Goal: Communication & Community: Answer question/provide support

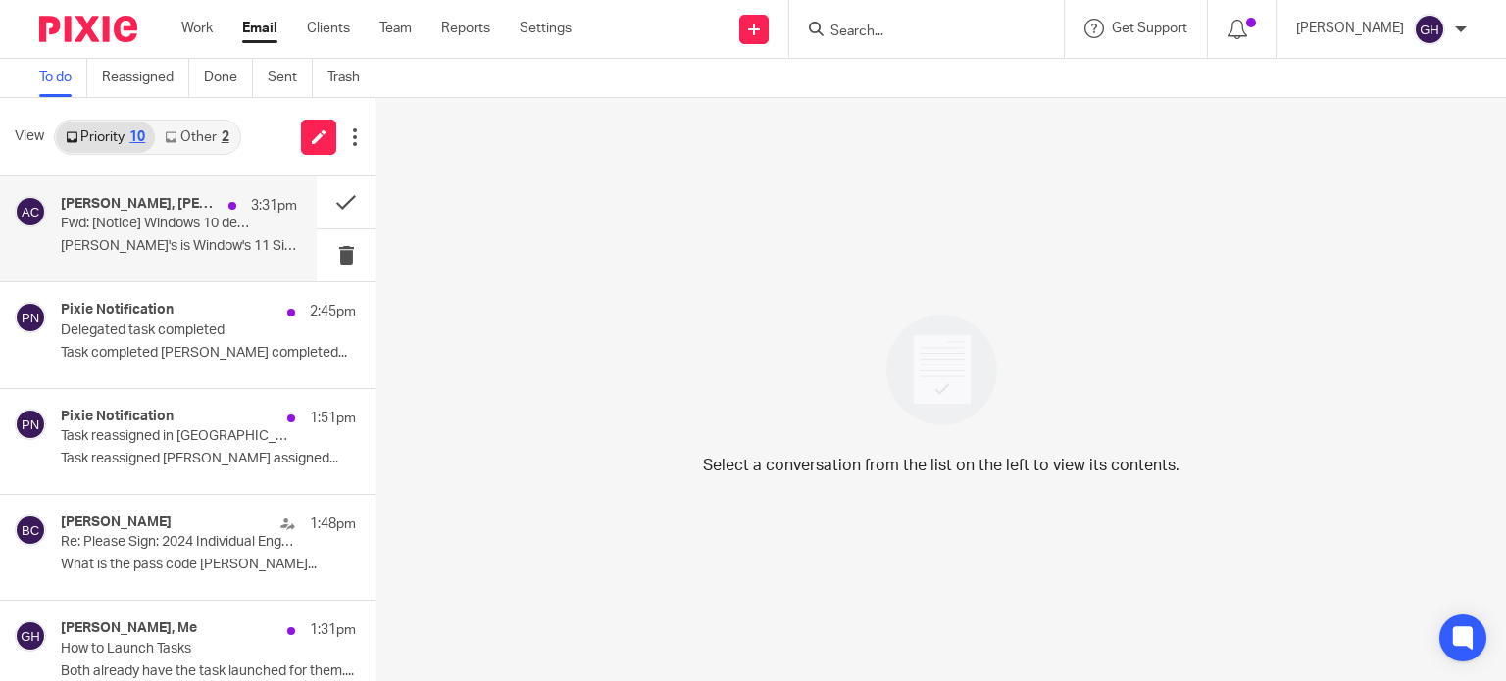
click at [176, 245] on p "[PERSON_NAME]'s is Window's 11 Sincerely, [PERSON_NAME] ..." at bounding box center [179, 246] width 236 height 17
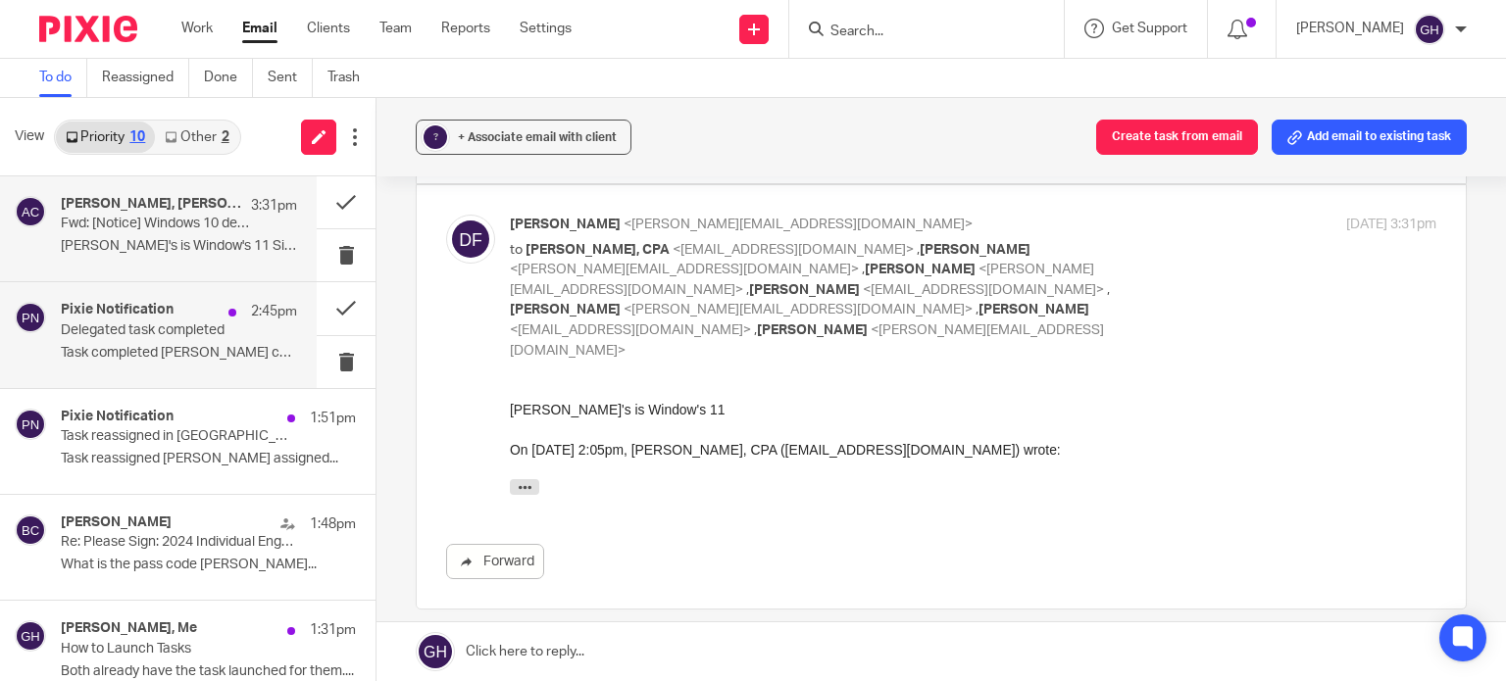
scroll to position [178, 0]
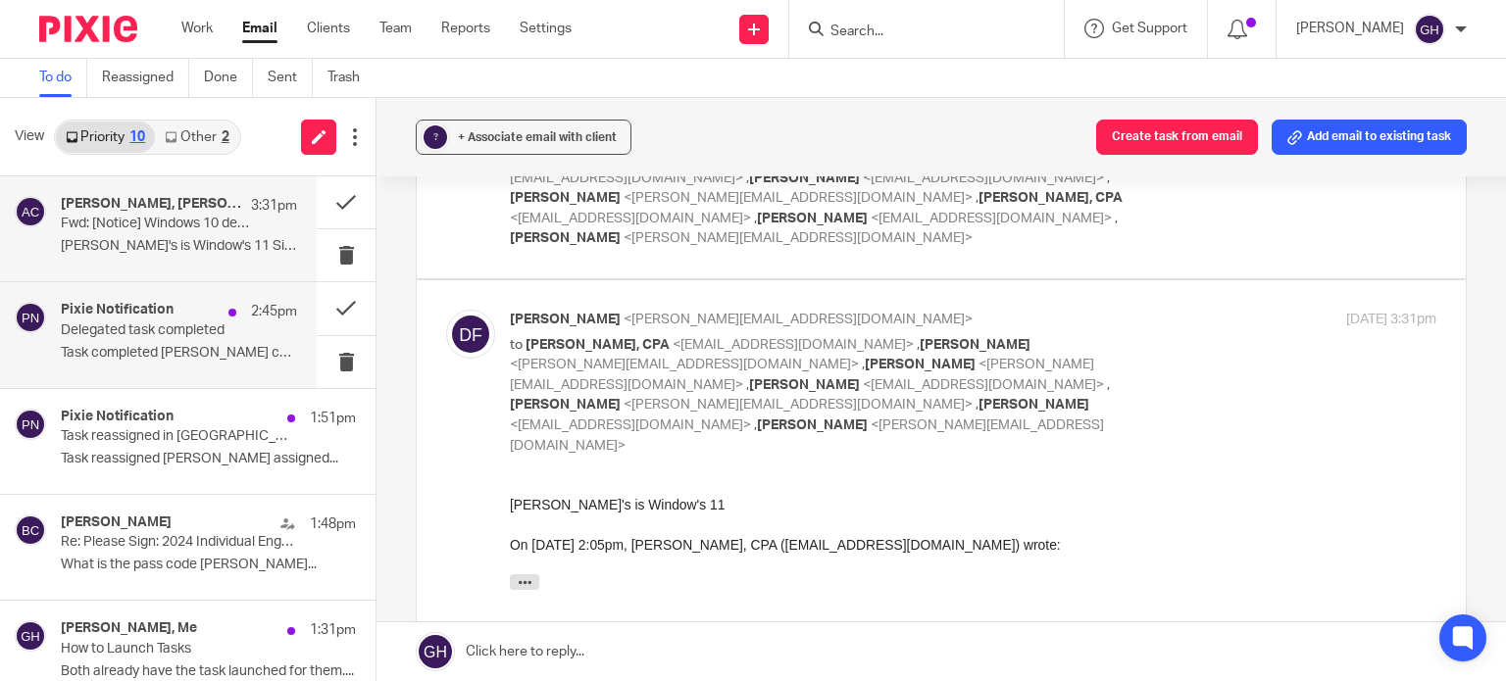
click at [204, 336] on p "Delegated task completed" at bounding box center [155, 331] width 189 height 17
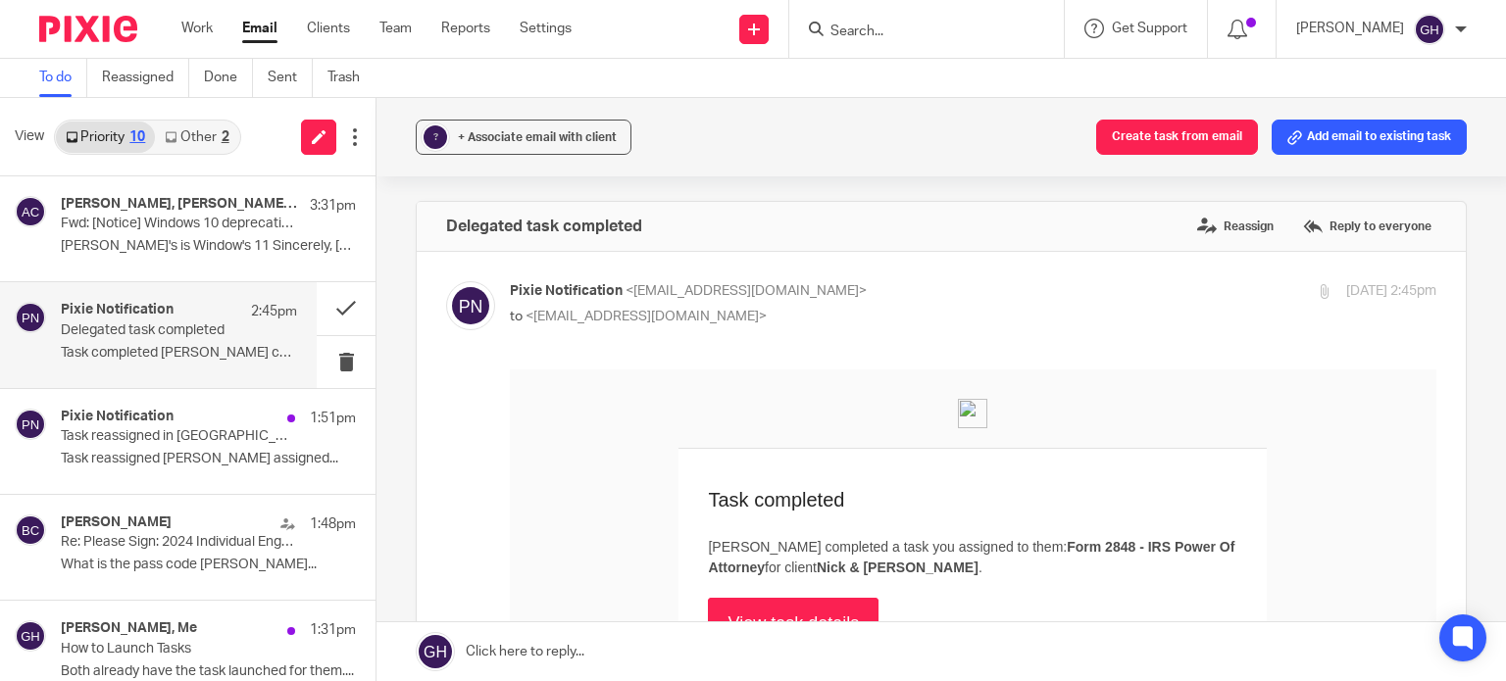
scroll to position [0, 0]
click at [337, 309] on button at bounding box center [346, 308] width 59 height 52
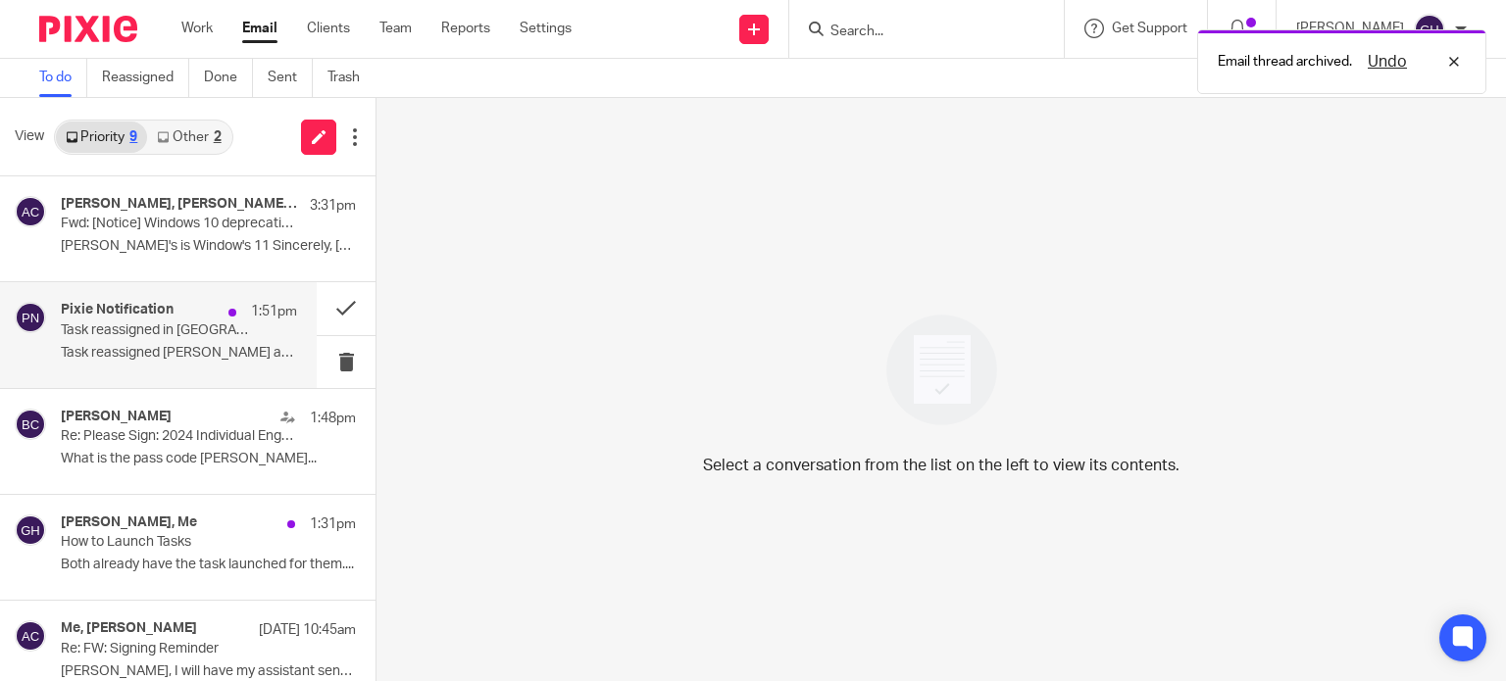
click at [205, 363] on div "Pixie Notification 1:51pm Task reassigned in Pixie Task reassigned [PERSON_NAME…" at bounding box center [179, 335] width 236 height 66
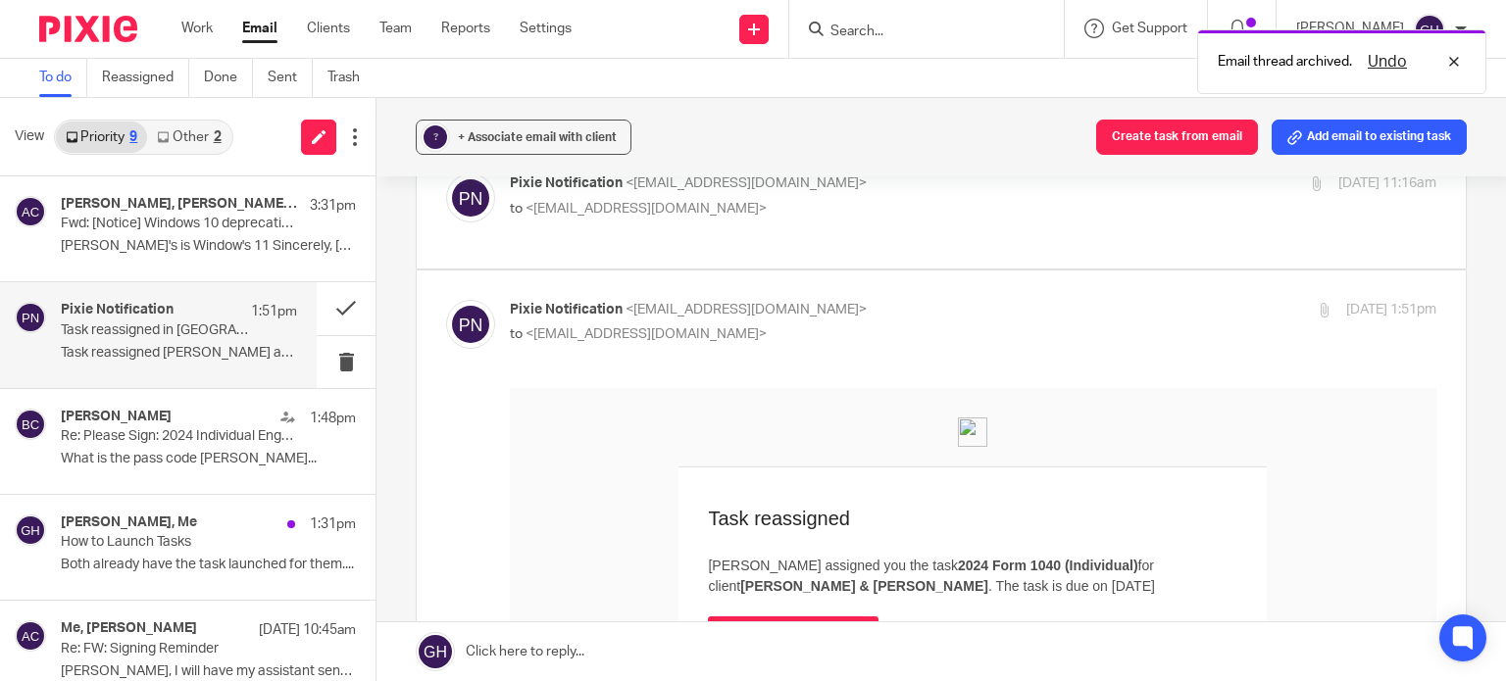
scroll to position [196, 0]
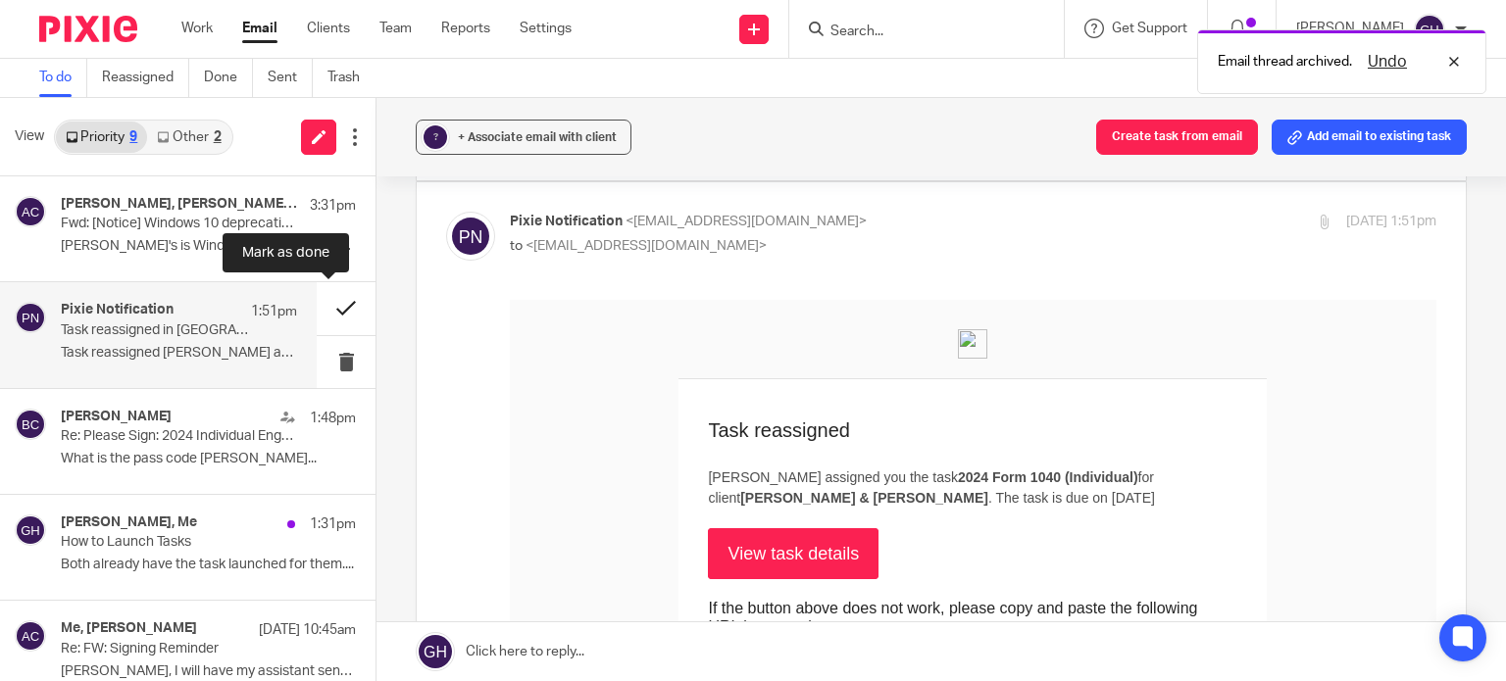
click at [322, 302] on button at bounding box center [346, 308] width 59 height 52
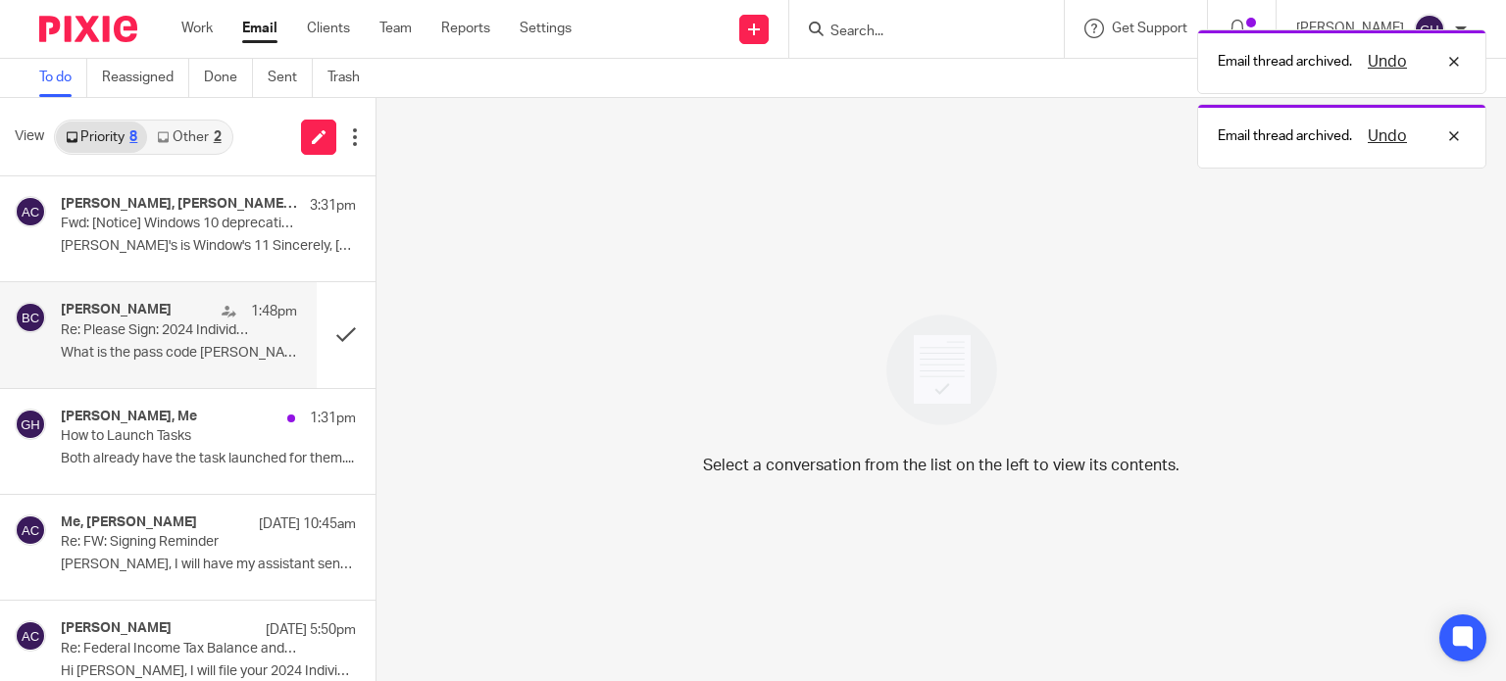
click at [173, 316] on div "[PERSON_NAME] 1:48pm" at bounding box center [179, 312] width 236 height 20
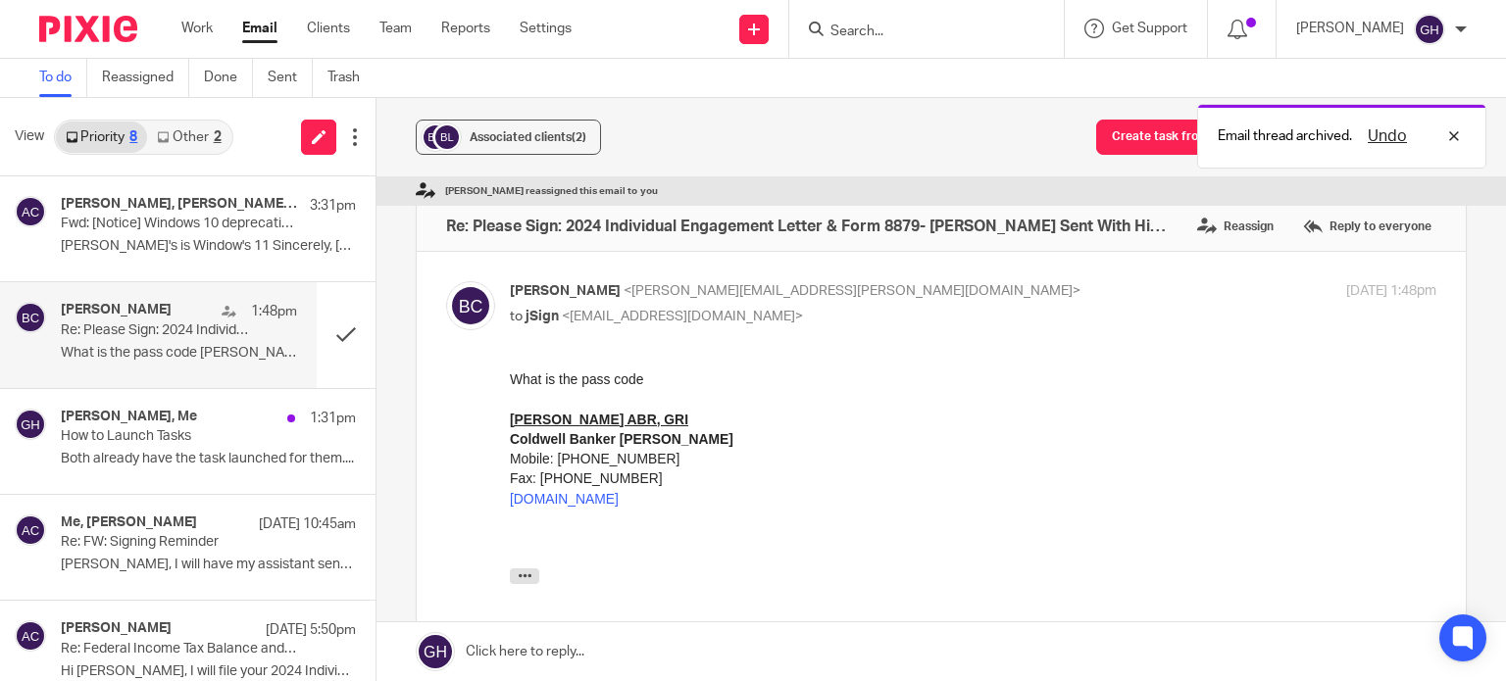
scroll to position [0, 0]
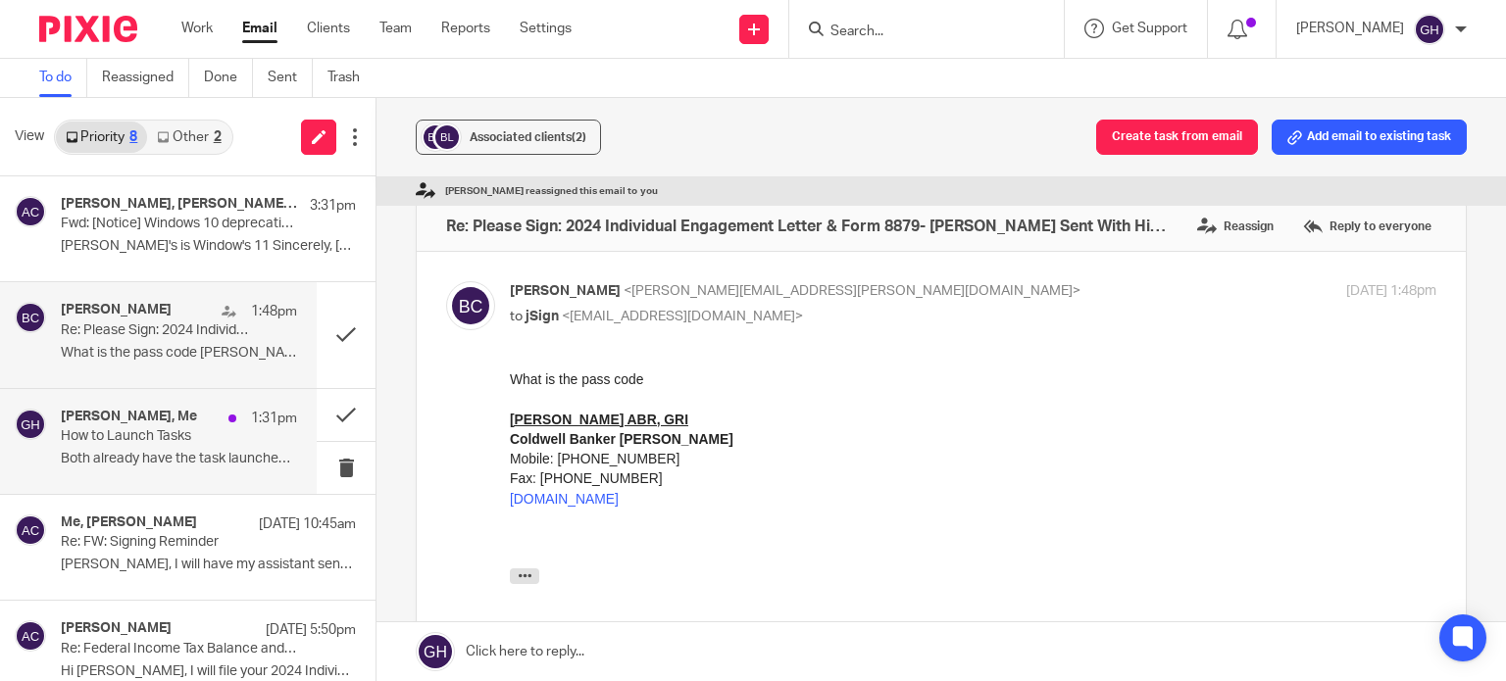
click at [222, 433] on p "How to Launch Tasks" at bounding box center [155, 436] width 189 height 17
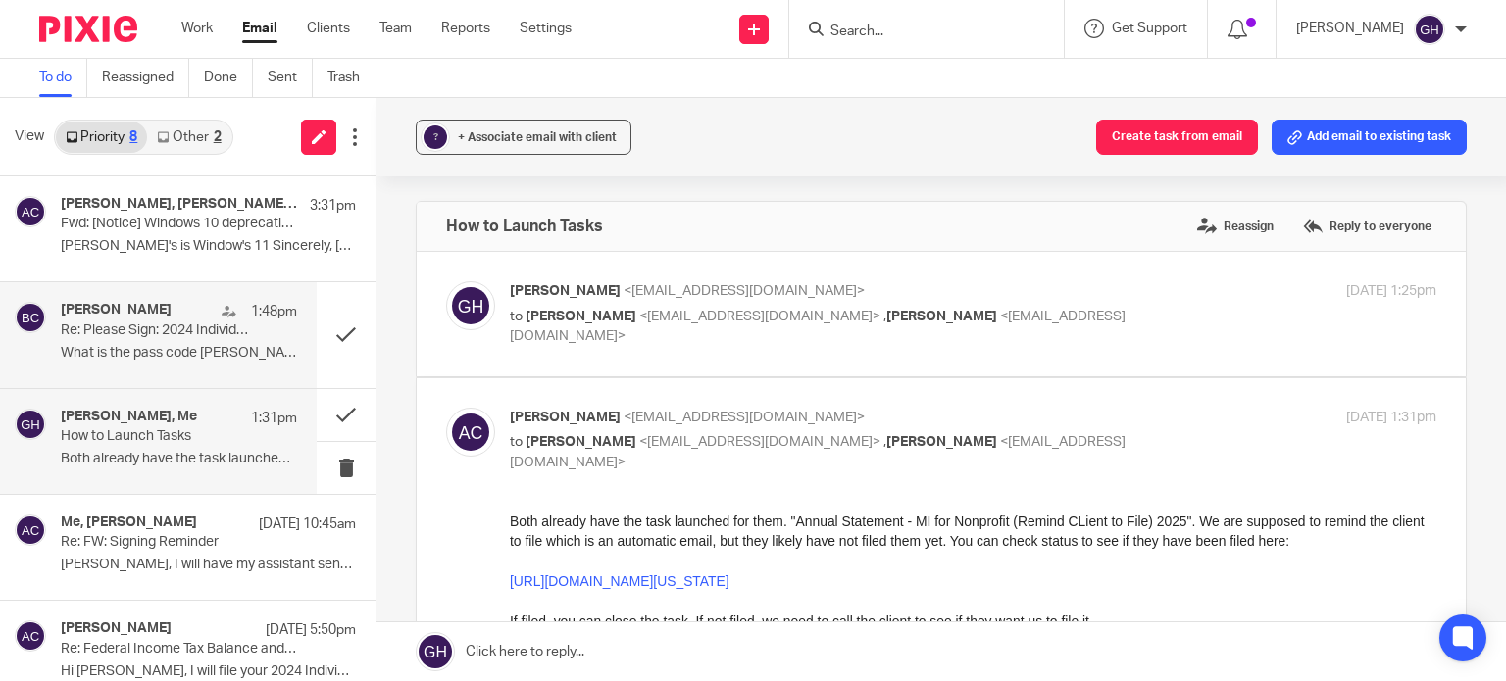
click at [222, 325] on p "Re: Please Sign: 2024 Individual Engagement Letter & Form 8879- [PERSON_NAME] S…" at bounding box center [155, 331] width 189 height 17
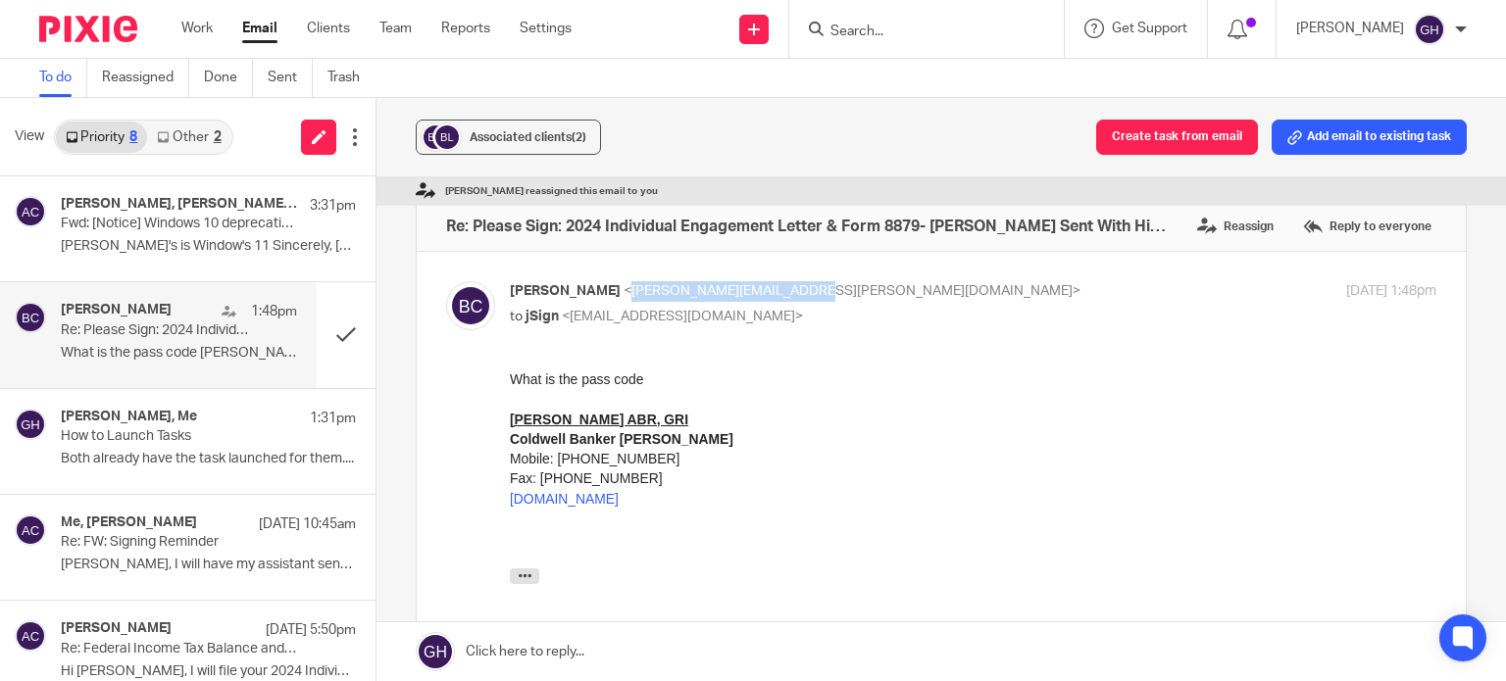
drag, startPoint x: 602, startPoint y: 285, endPoint x: 761, endPoint y: 293, distance: 159.0
click at [761, 293] on span "<[PERSON_NAME][EMAIL_ADDRESS][PERSON_NAME][DOMAIN_NAME]>" at bounding box center [852, 291] width 457 height 14
copy span "[PERSON_NAME][EMAIL_ADDRESS][PERSON_NAME][DOMAIN_NAME]"
click at [1362, 226] on label "Reply to everyone" at bounding box center [1367, 226] width 138 height 29
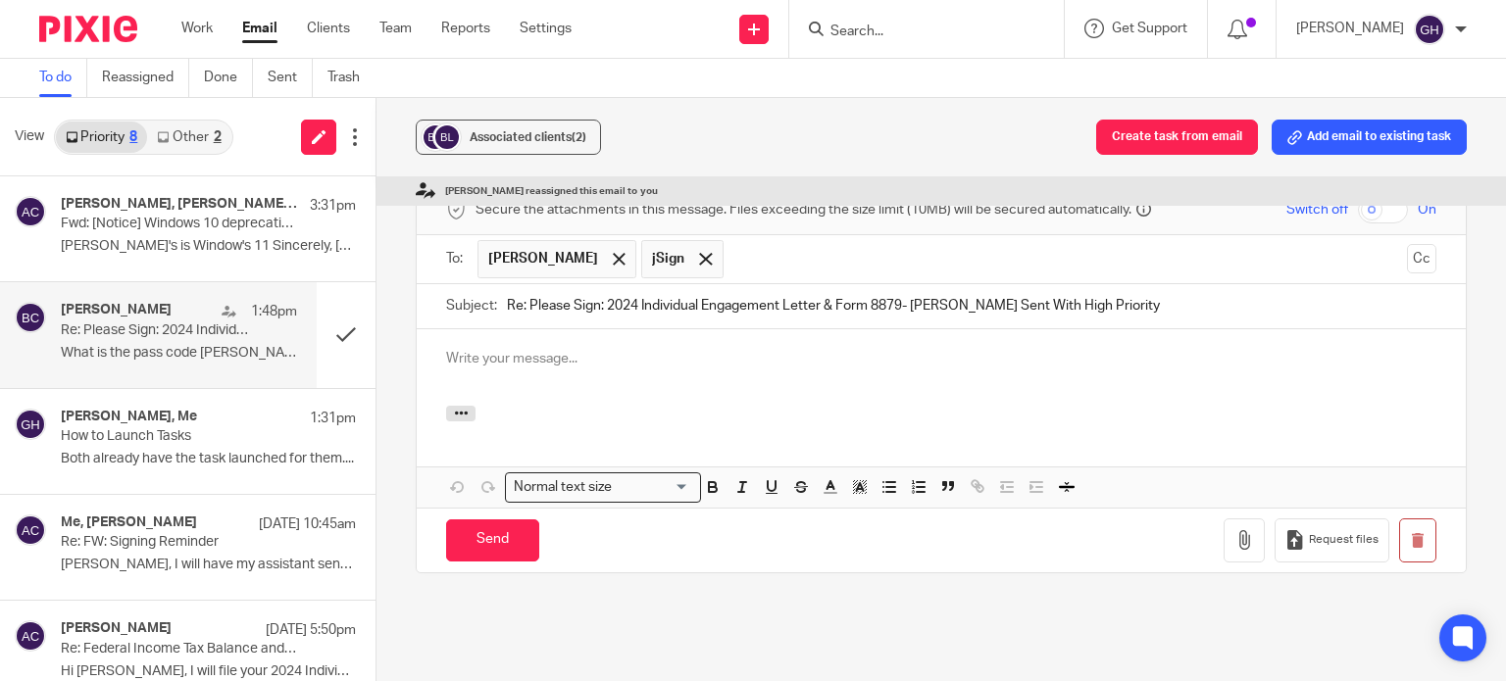
scroll to position [513, 0]
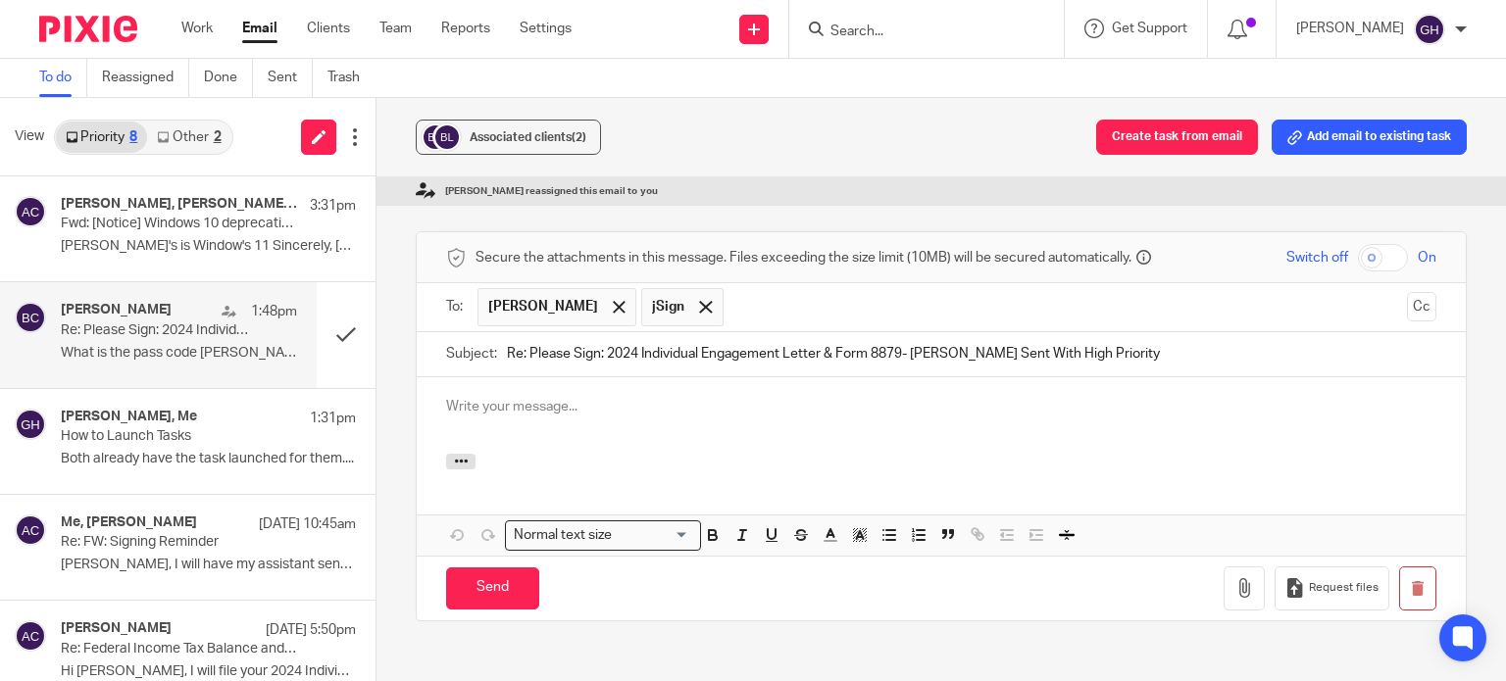
click at [561, 397] on p at bounding box center [941, 407] width 990 height 20
click at [699, 301] on span at bounding box center [705, 307] width 13 height 13
click at [604, 377] on div at bounding box center [941, 415] width 1049 height 76
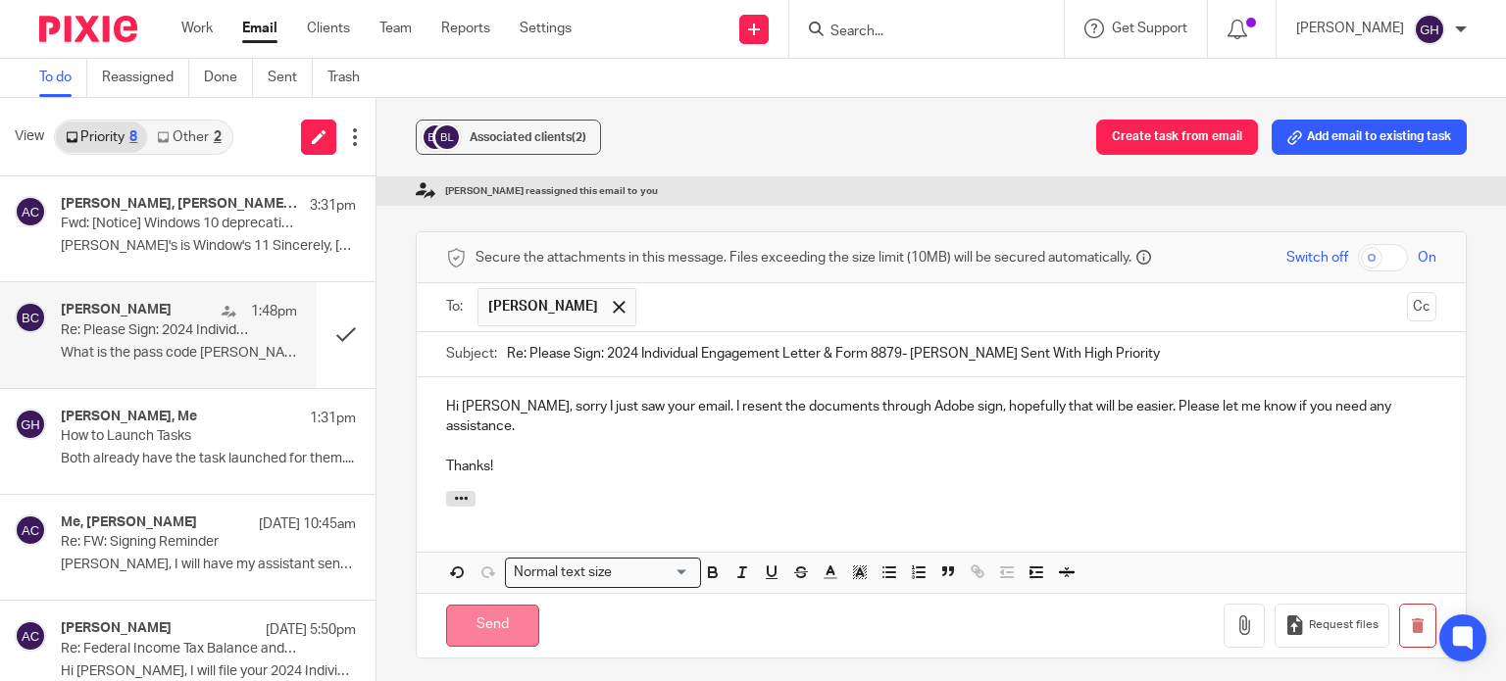
click at [498, 605] on input "Send" at bounding box center [492, 626] width 93 height 42
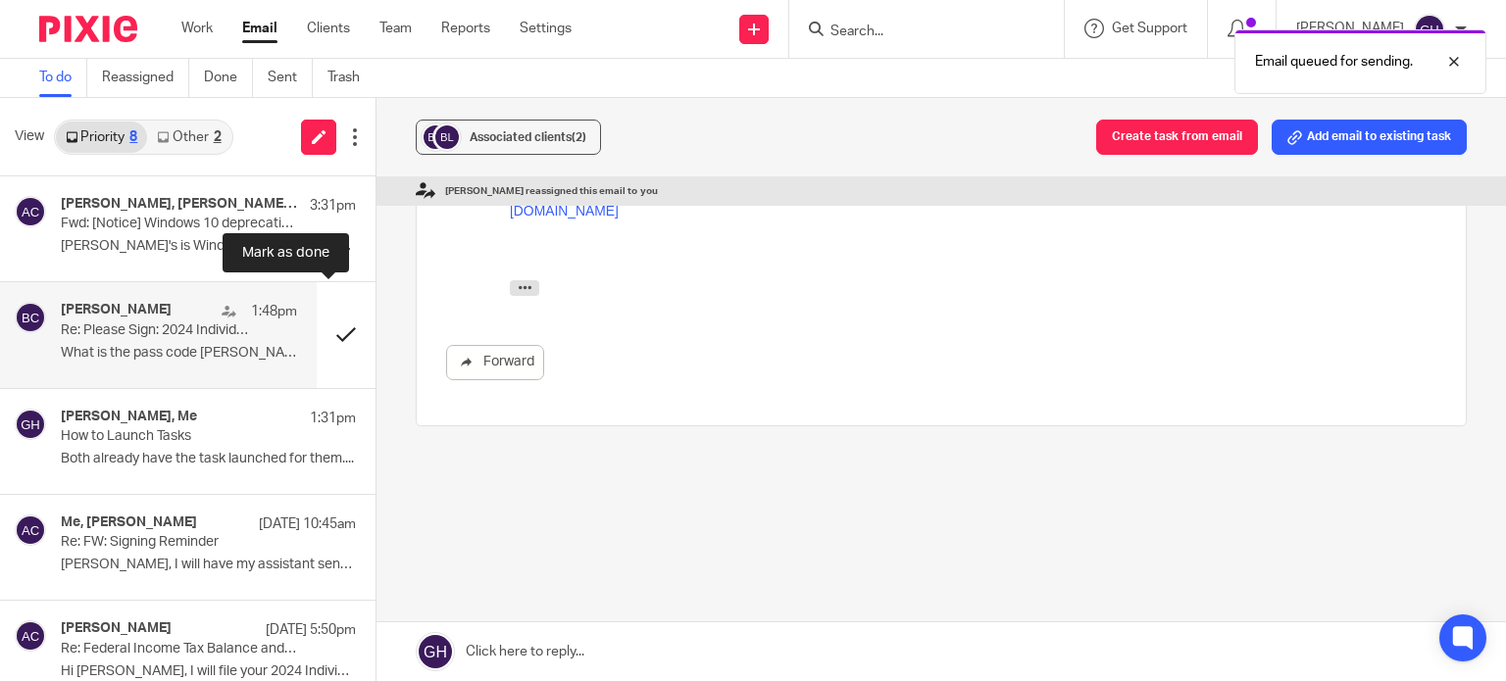
scroll to position [271, 0]
click at [327, 336] on button at bounding box center [346, 334] width 59 height 105
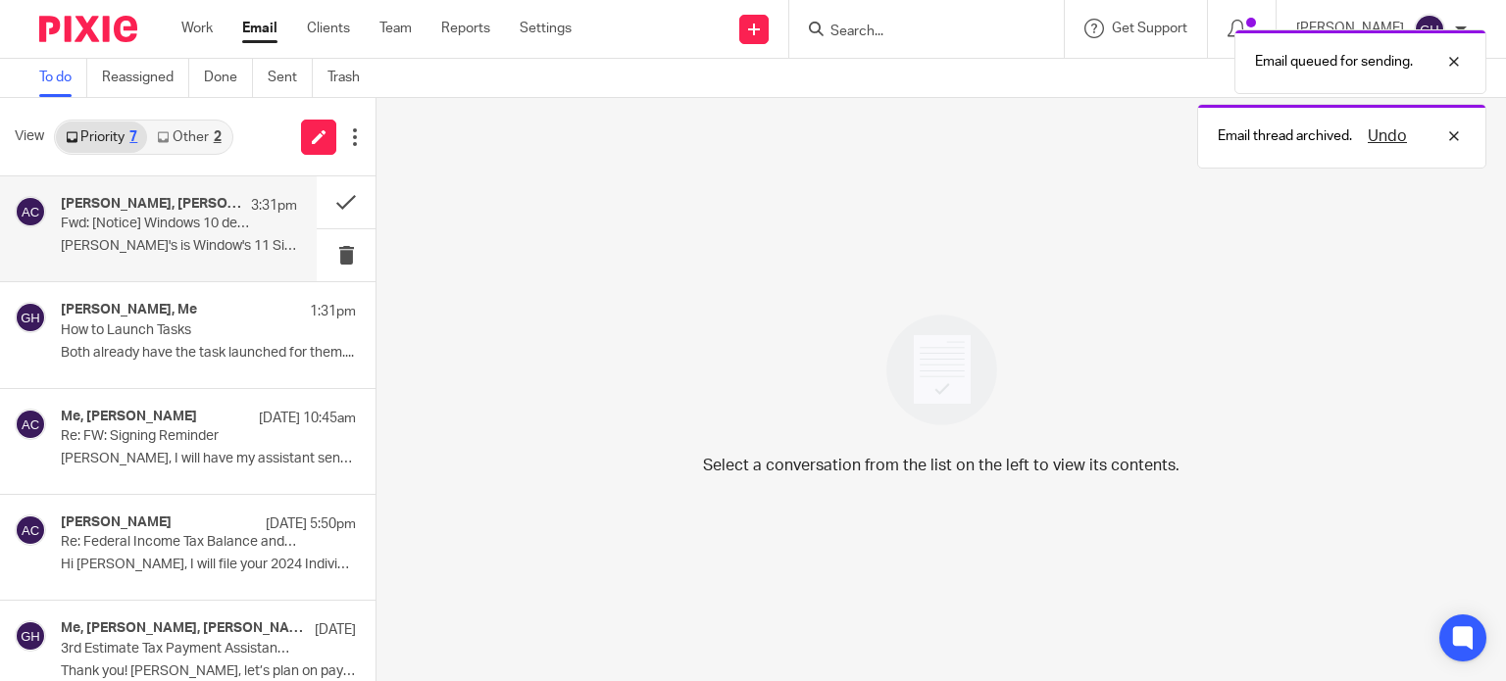
click at [180, 246] on p "[PERSON_NAME]'s is Window's 11 Sincerely, [PERSON_NAME] ..." at bounding box center [179, 246] width 236 height 17
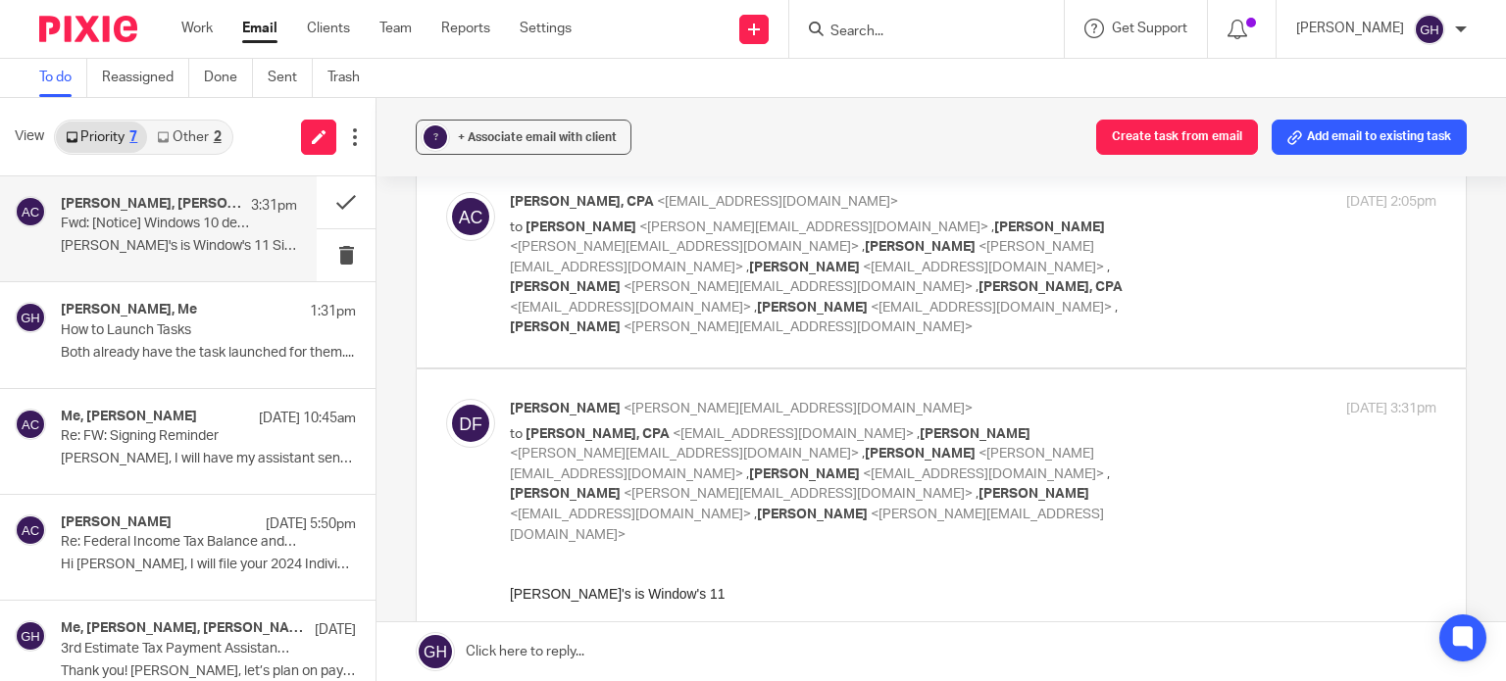
scroll to position [0, 0]
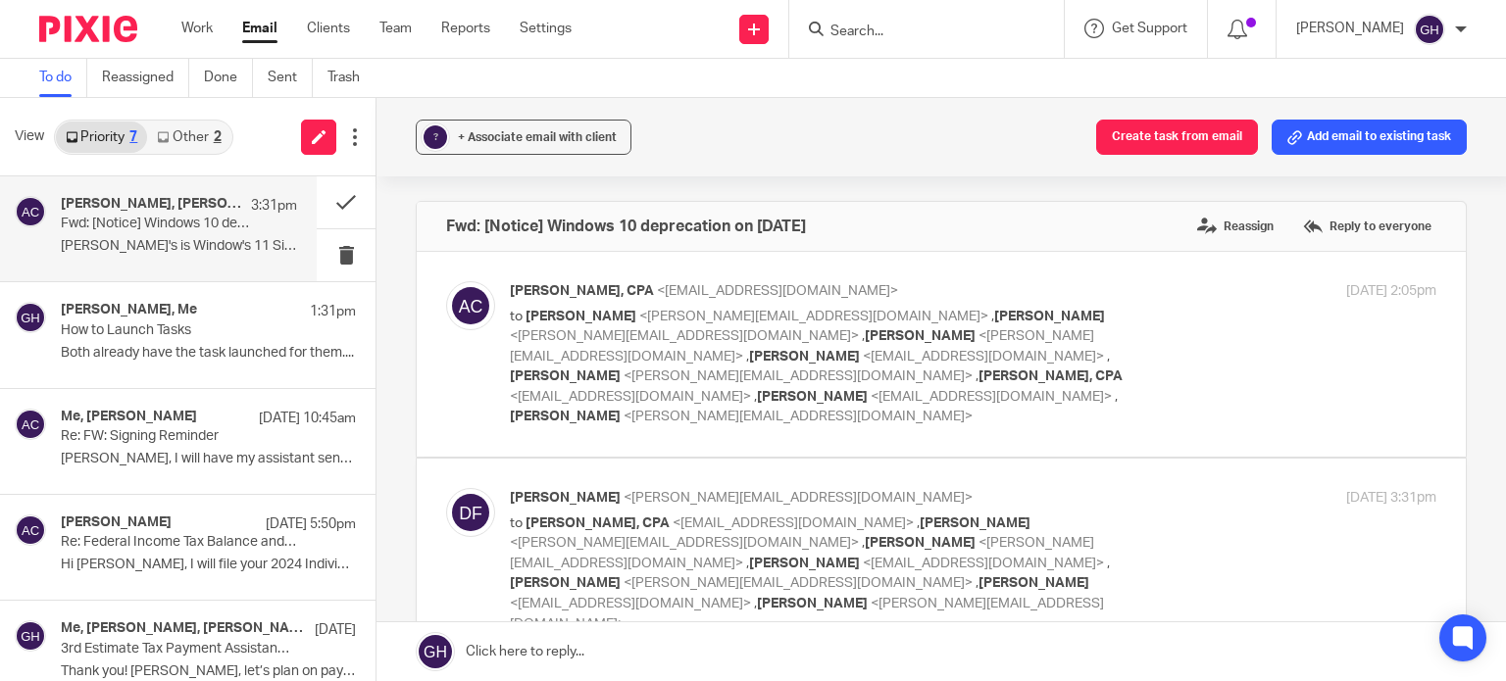
click at [817, 268] on label at bounding box center [941, 354] width 1049 height 205
click at [446, 280] on input "checkbox" at bounding box center [445, 280] width 1 height 1
checkbox input "true"
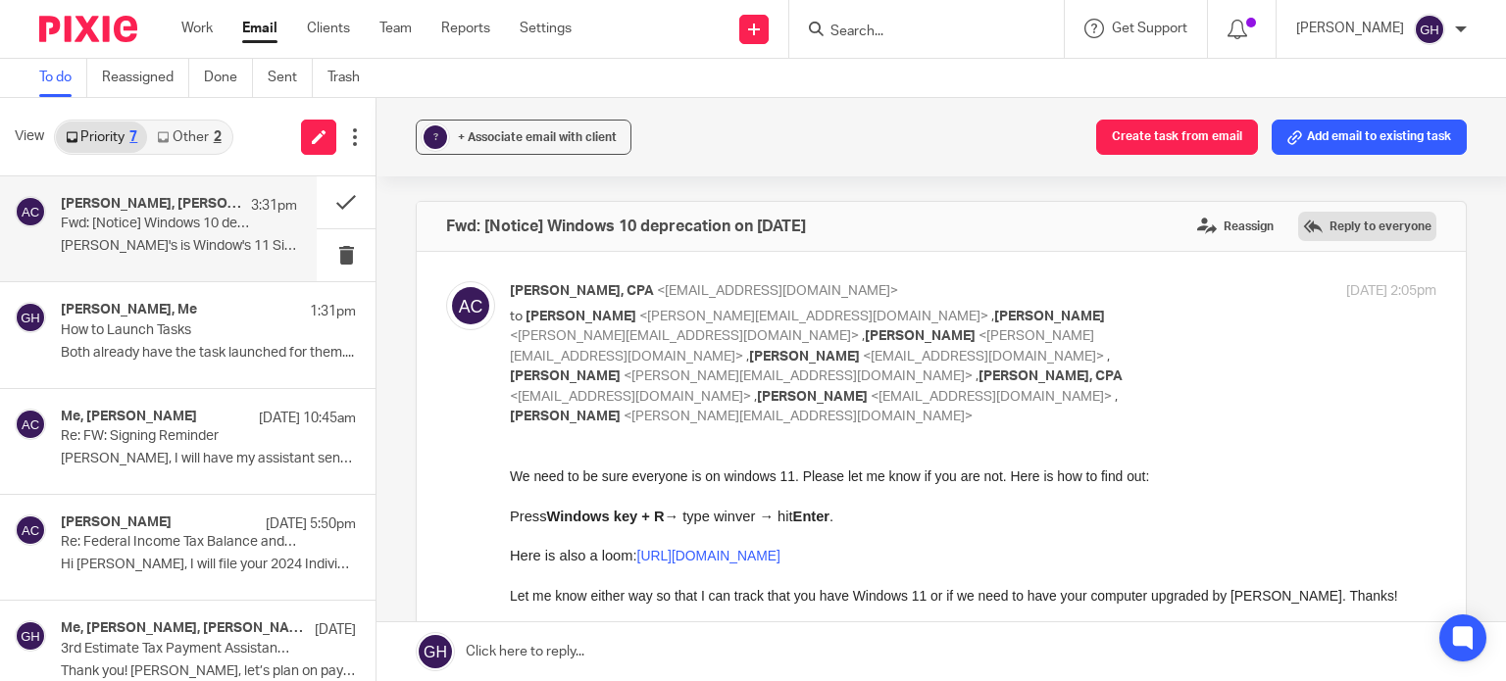
click at [1330, 235] on label "Reply to everyone" at bounding box center [1367, 226] width 138 height 29
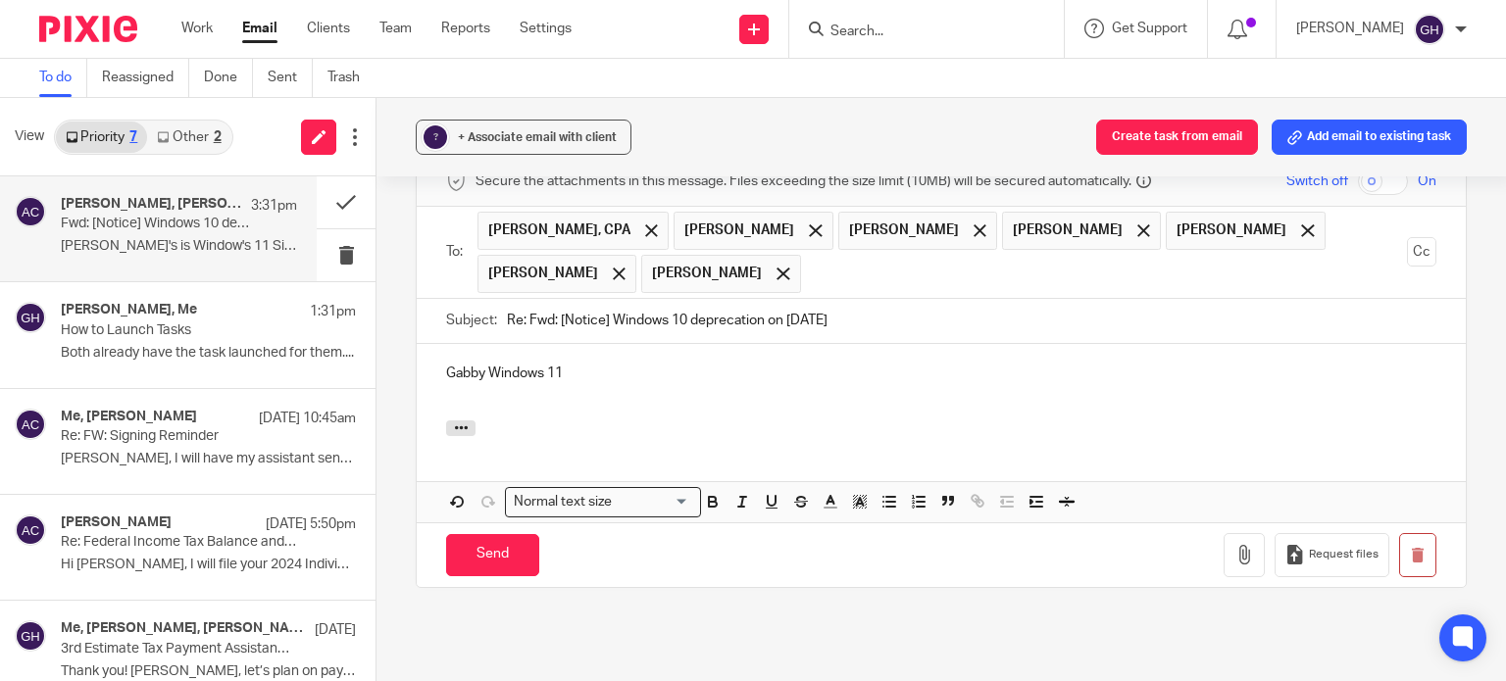
click at [479, 364] on p "Gabby Windows 11" at bounding box center [941, 374] width 990 height 20
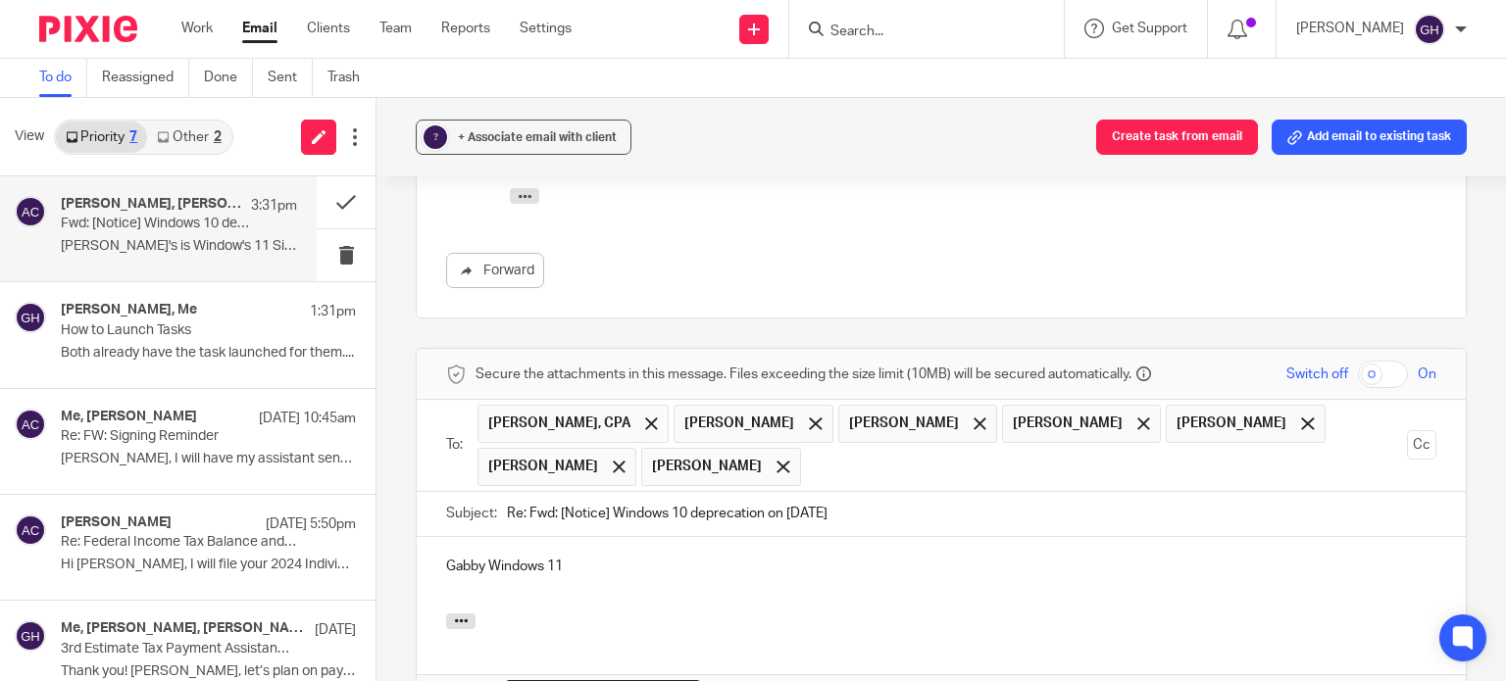
scroll to position [1179, 0]
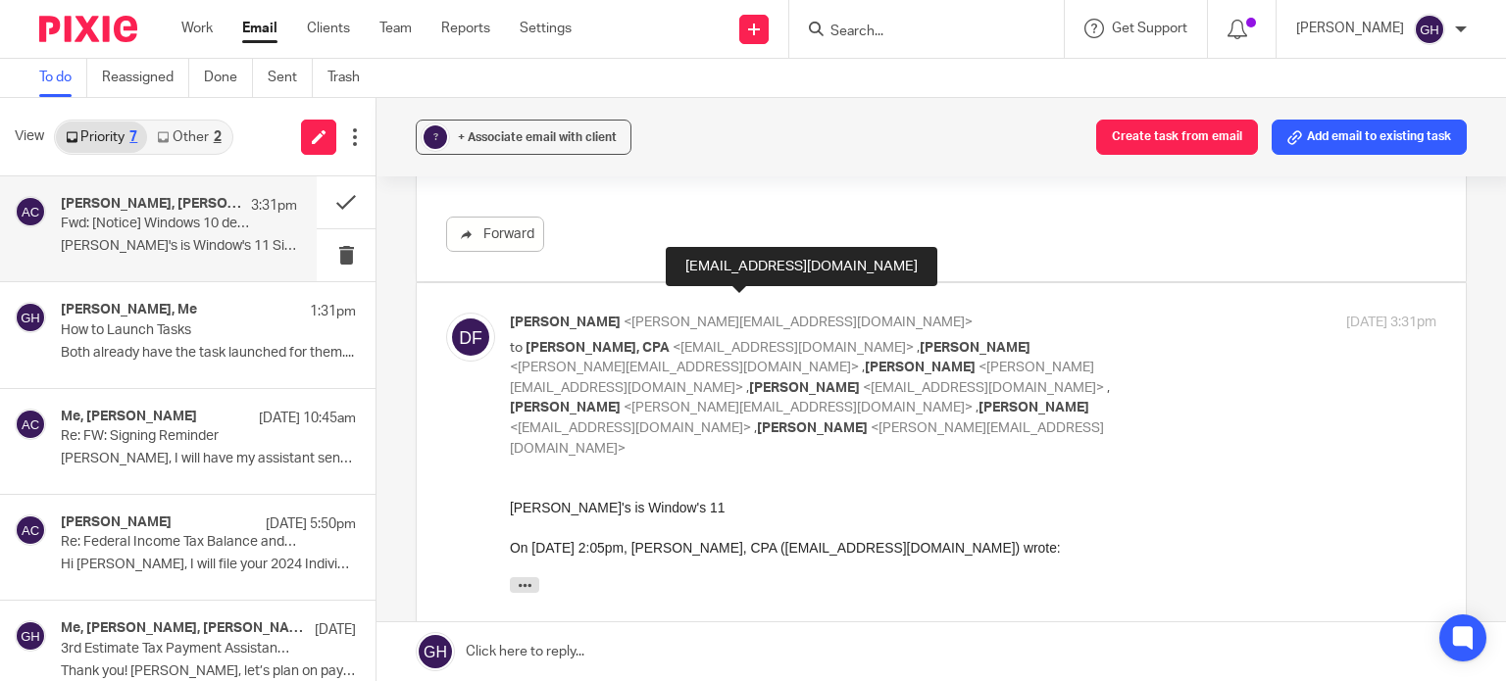
scroll to position [796, 0]
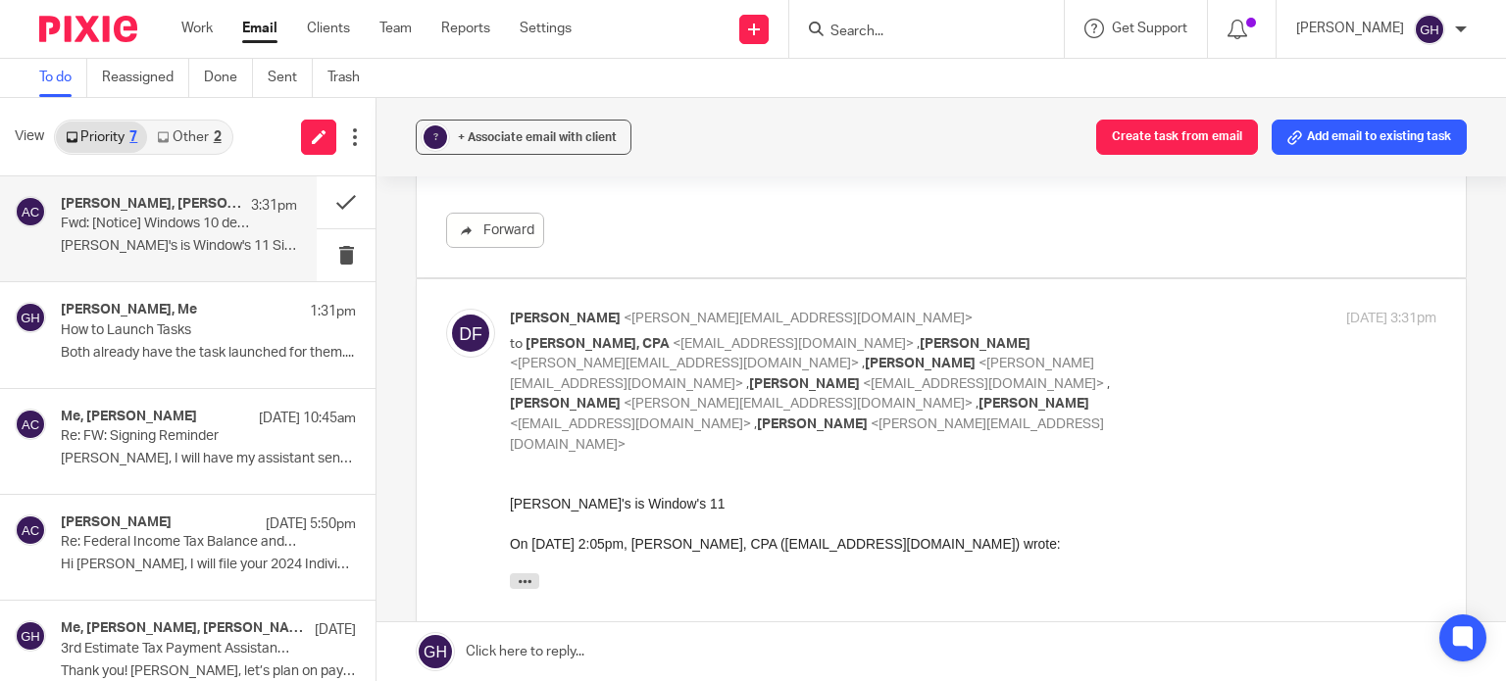
click at [225, 138] on link "Other 2" at bounding box center [188, 137] width 83 height 31
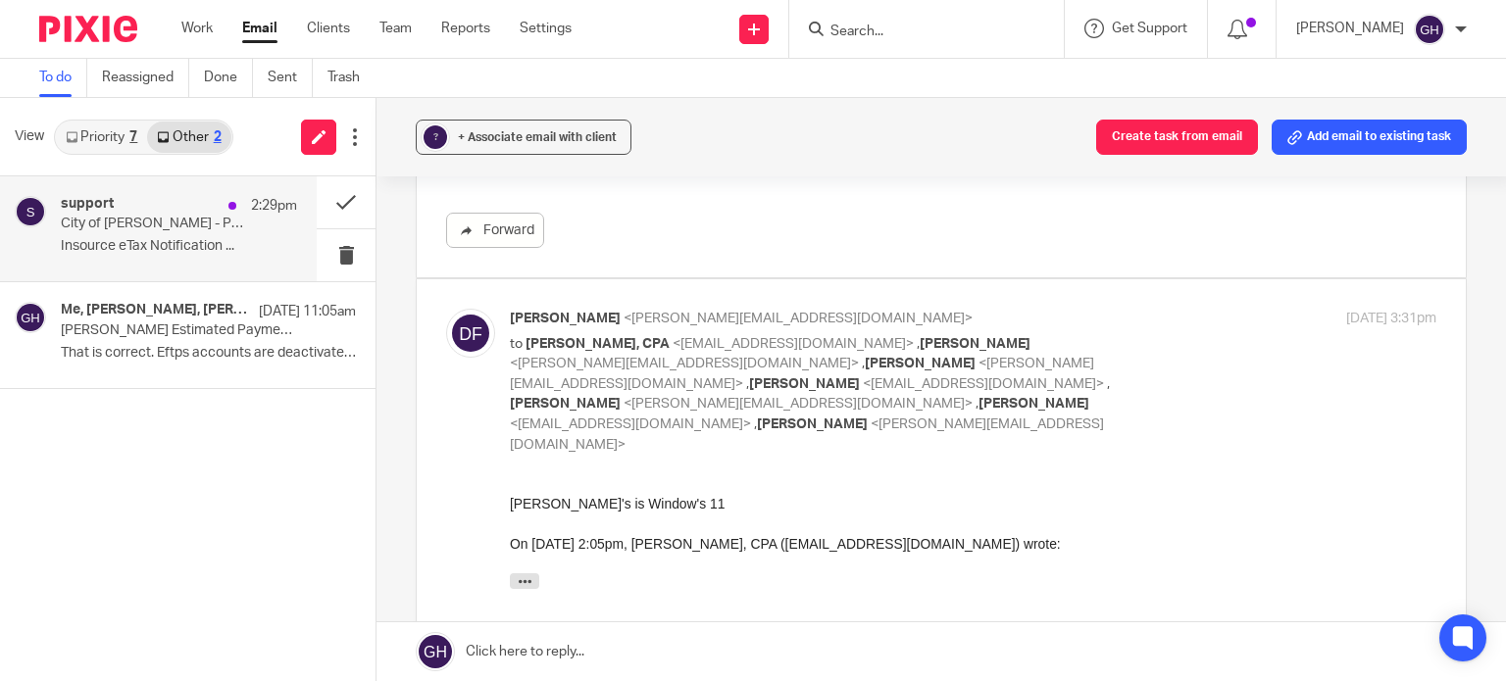
click at [104, 219] on p "City of [PERSON_NAME] - Payment Notification: 3rd Quarter Estimate" at bounding box center [155, 224] width 189 height 17
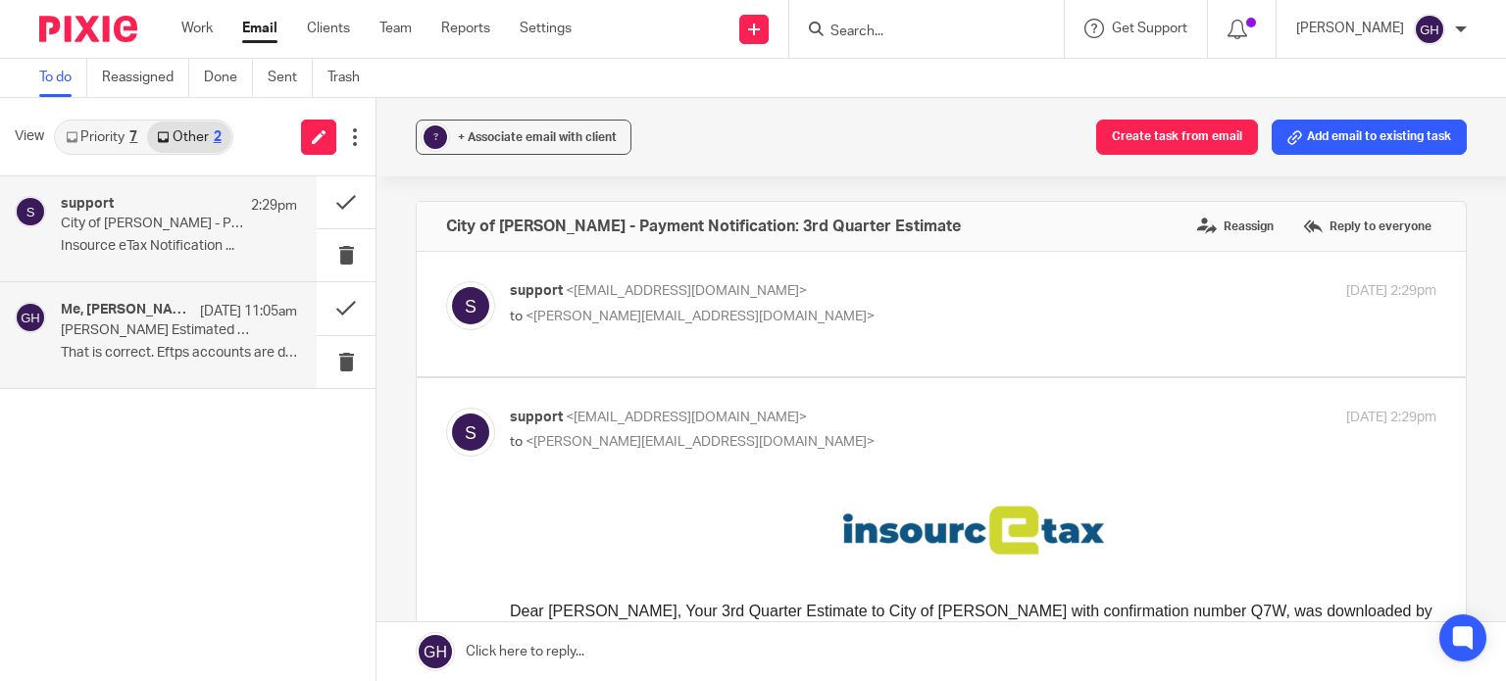
scroll to position [0, 0]
click at [833, 337] on label at bounding box center [941, 314] width 1049 height 125
click at [446, 281] on input "checkbox" at bounding box center [445, 280] width 1 height 1
checkbox input "true"
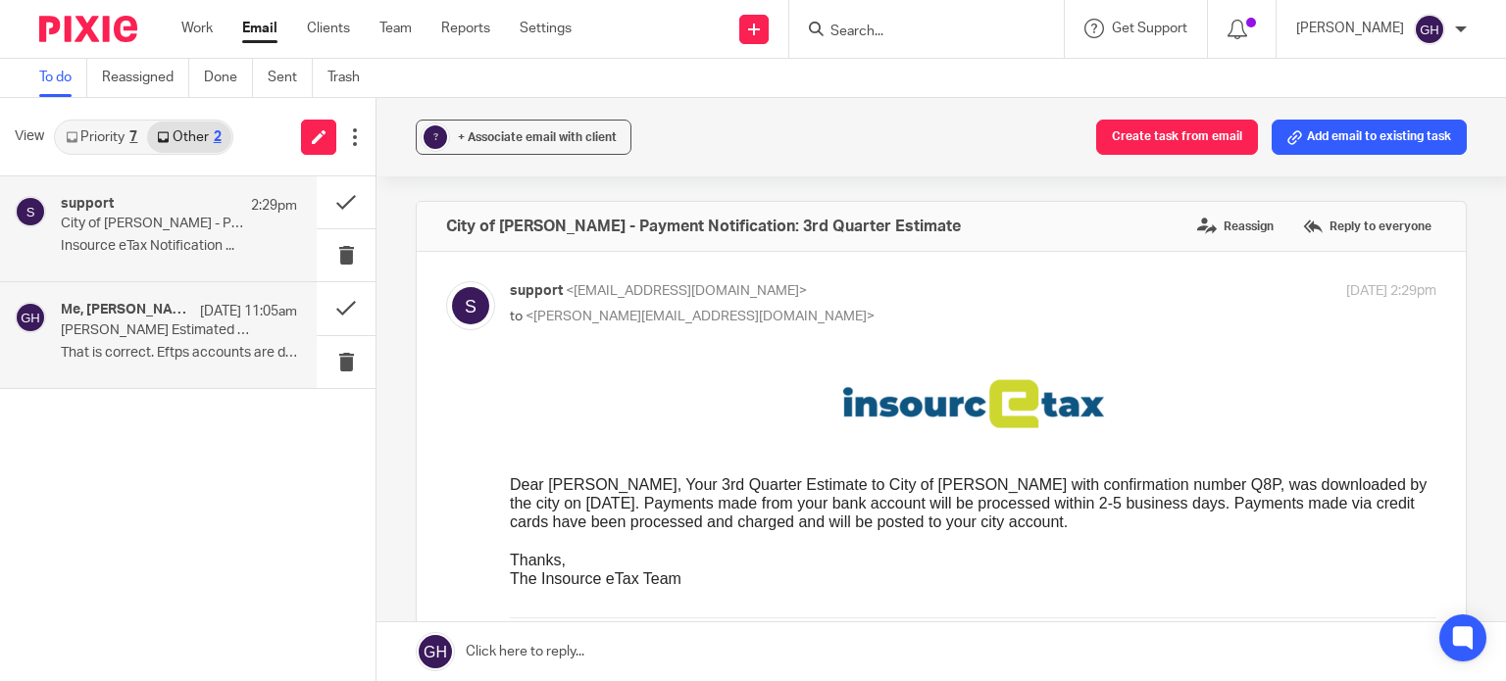
click at [76, 333] on p "[PERSON_NAME] Estimated Payments" at bounding box center [155, 331] width 189 height 17
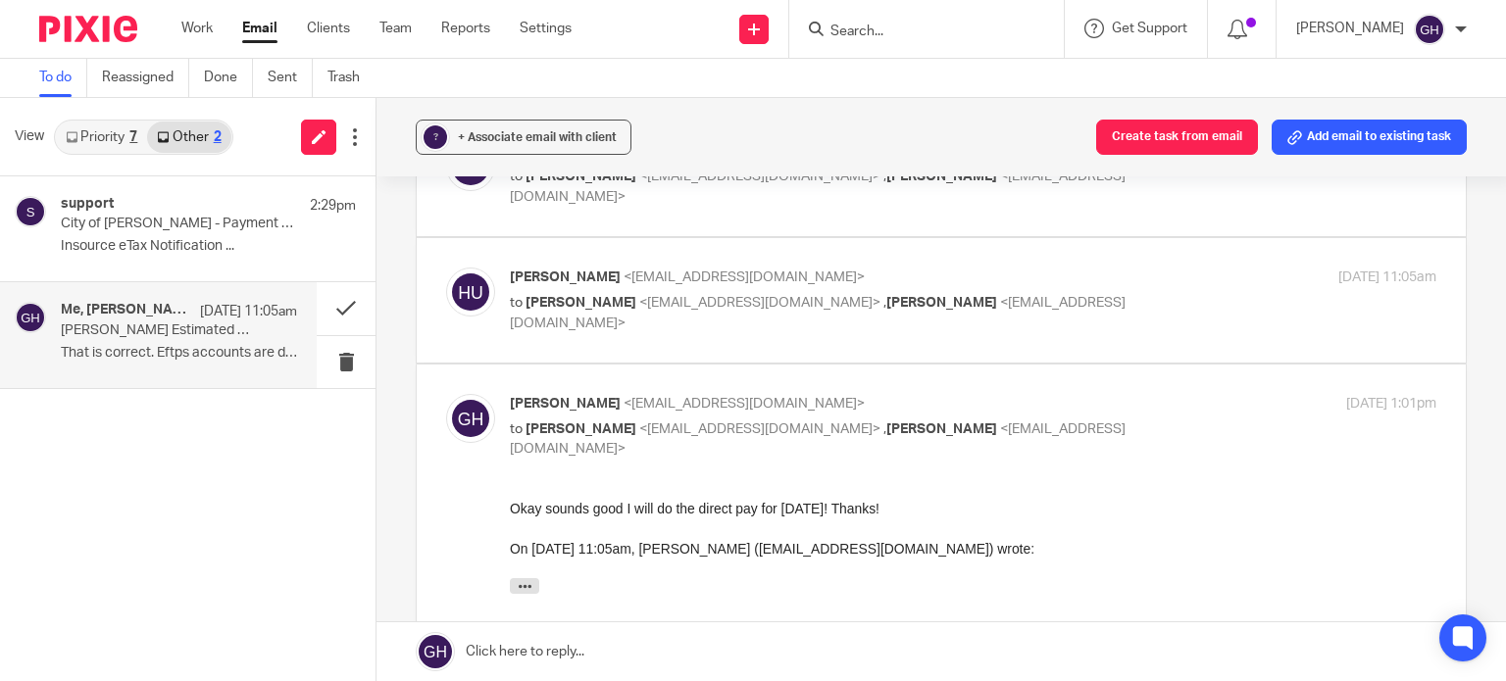
scroll to position [490, 0]
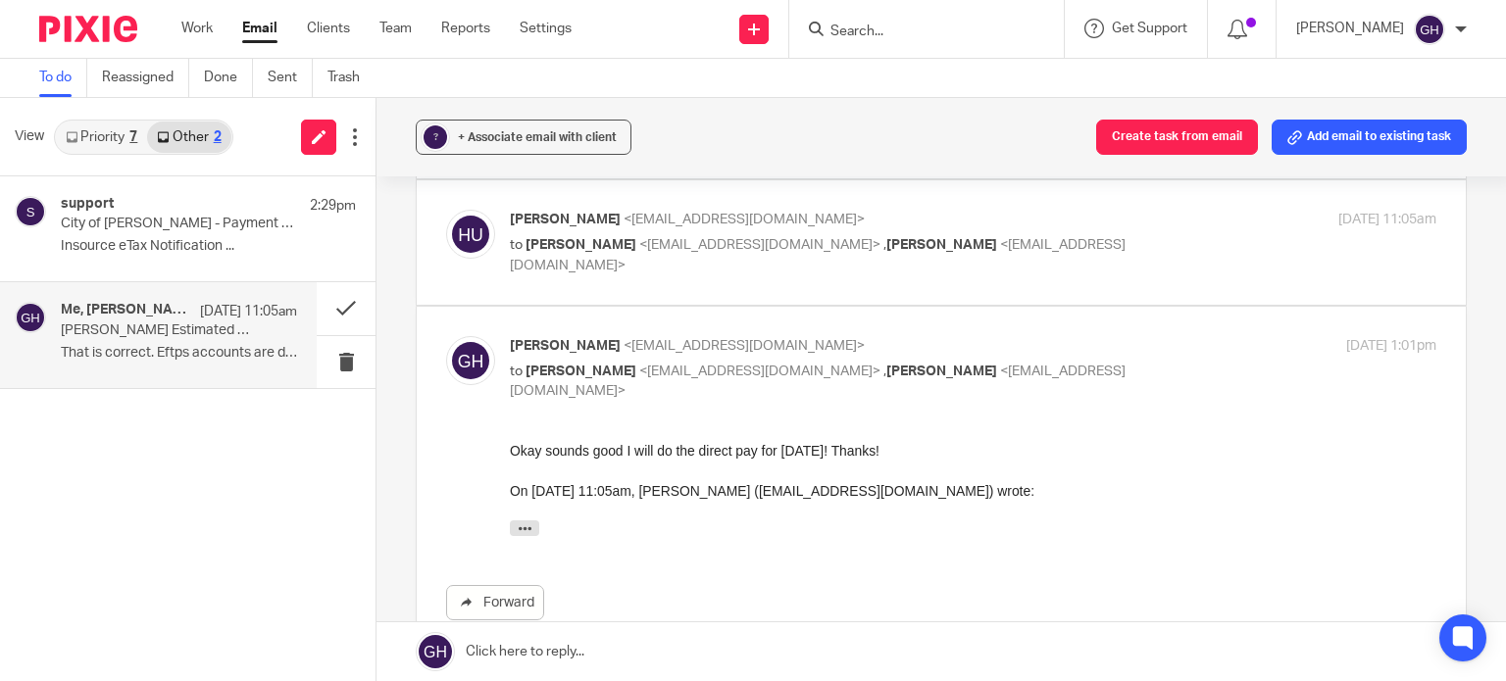
click at [91, 140] on link "Priority 7" at bounding box center [101, 137] width 91 height 31
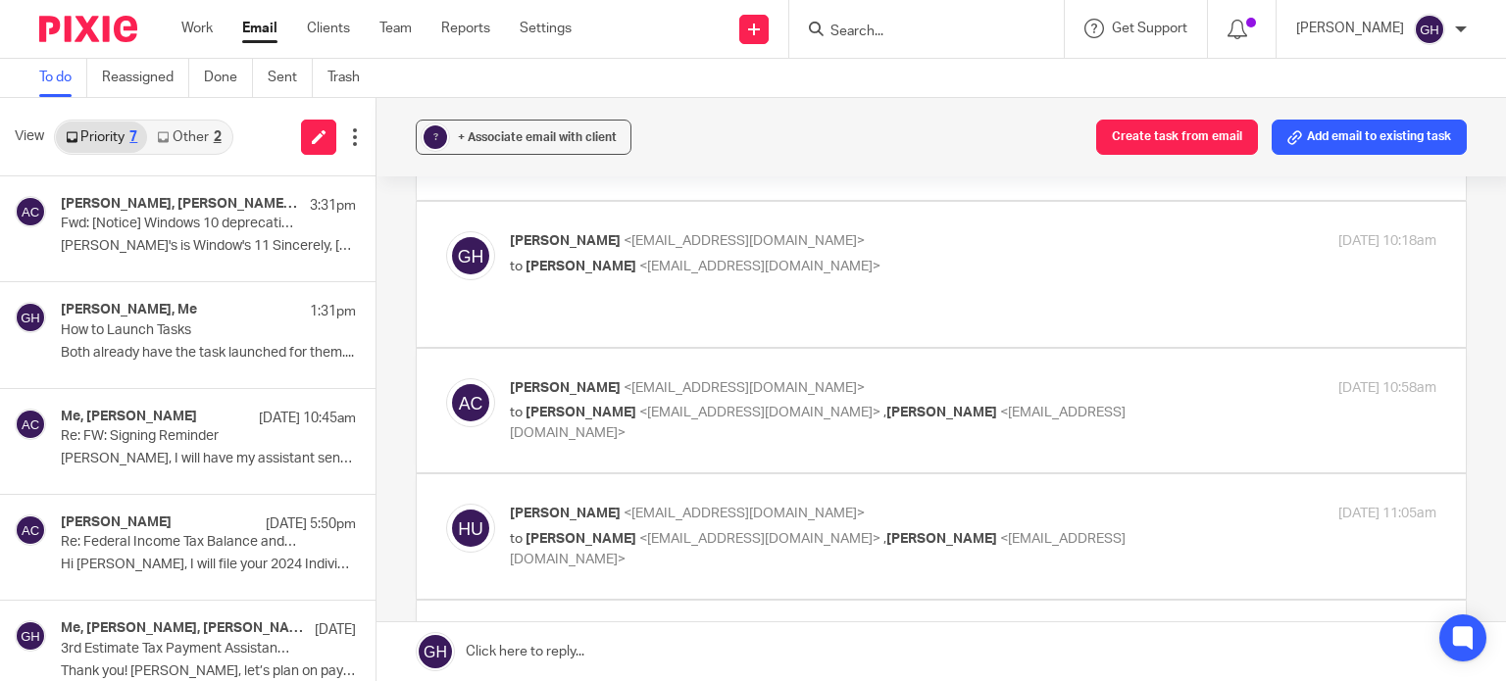
scroll to position [0, 0]
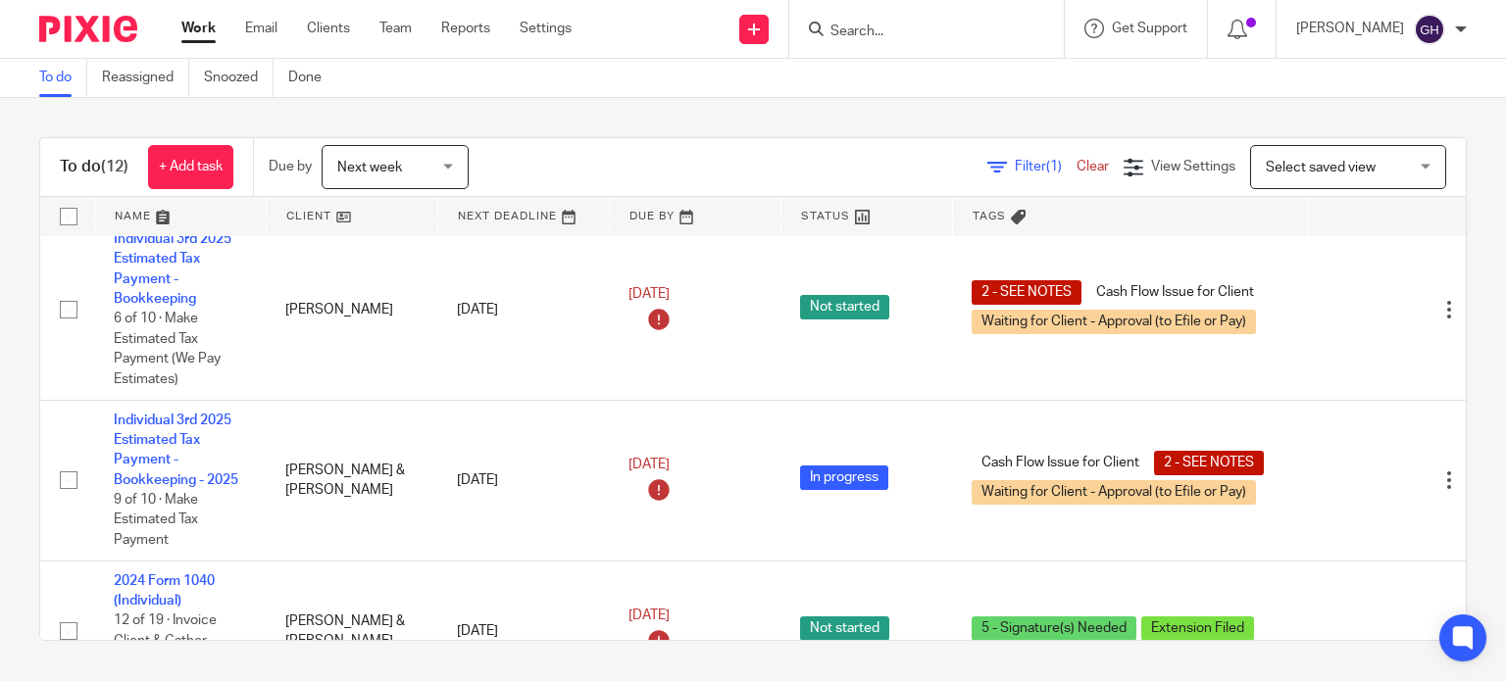
scroll to position [297, 0]
